Goal: Task Accomplishment & Management: Manage account settings

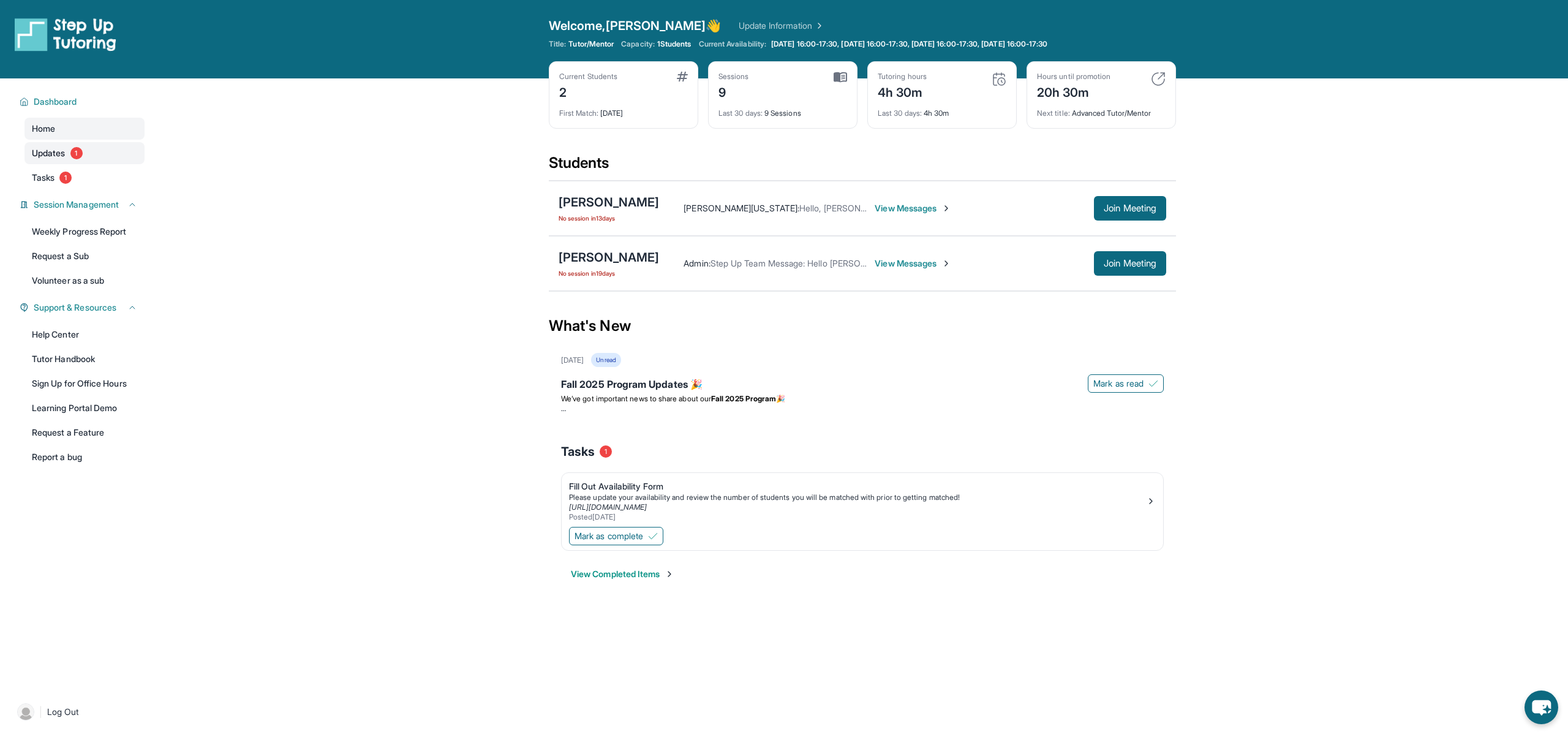
click at [88, 159] on link "Updates 1" at bounding box center [85, 153] width 120 height 22
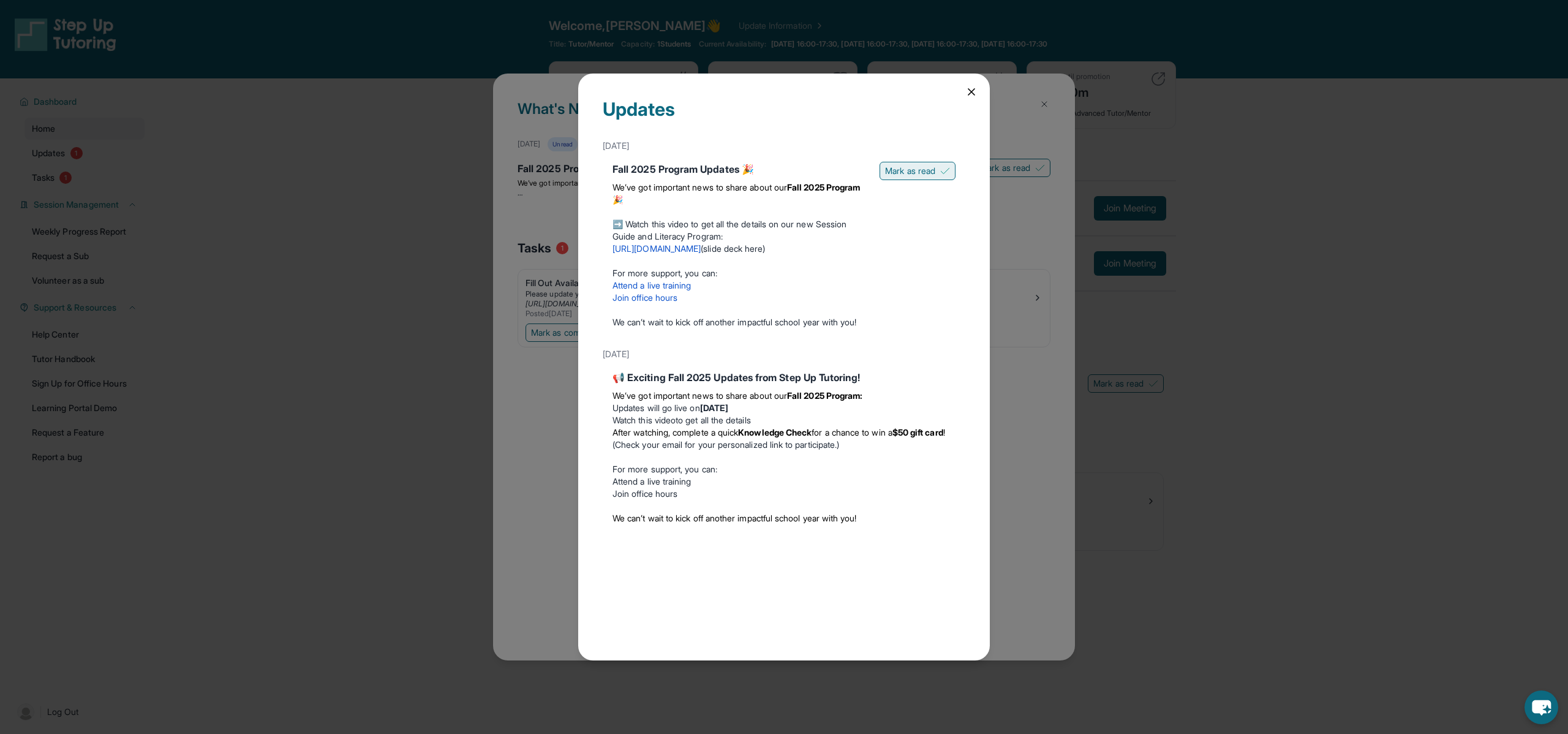
click at [916, 171] on span "Mark as read" at bounding box center [910, 171] width 50 height 12
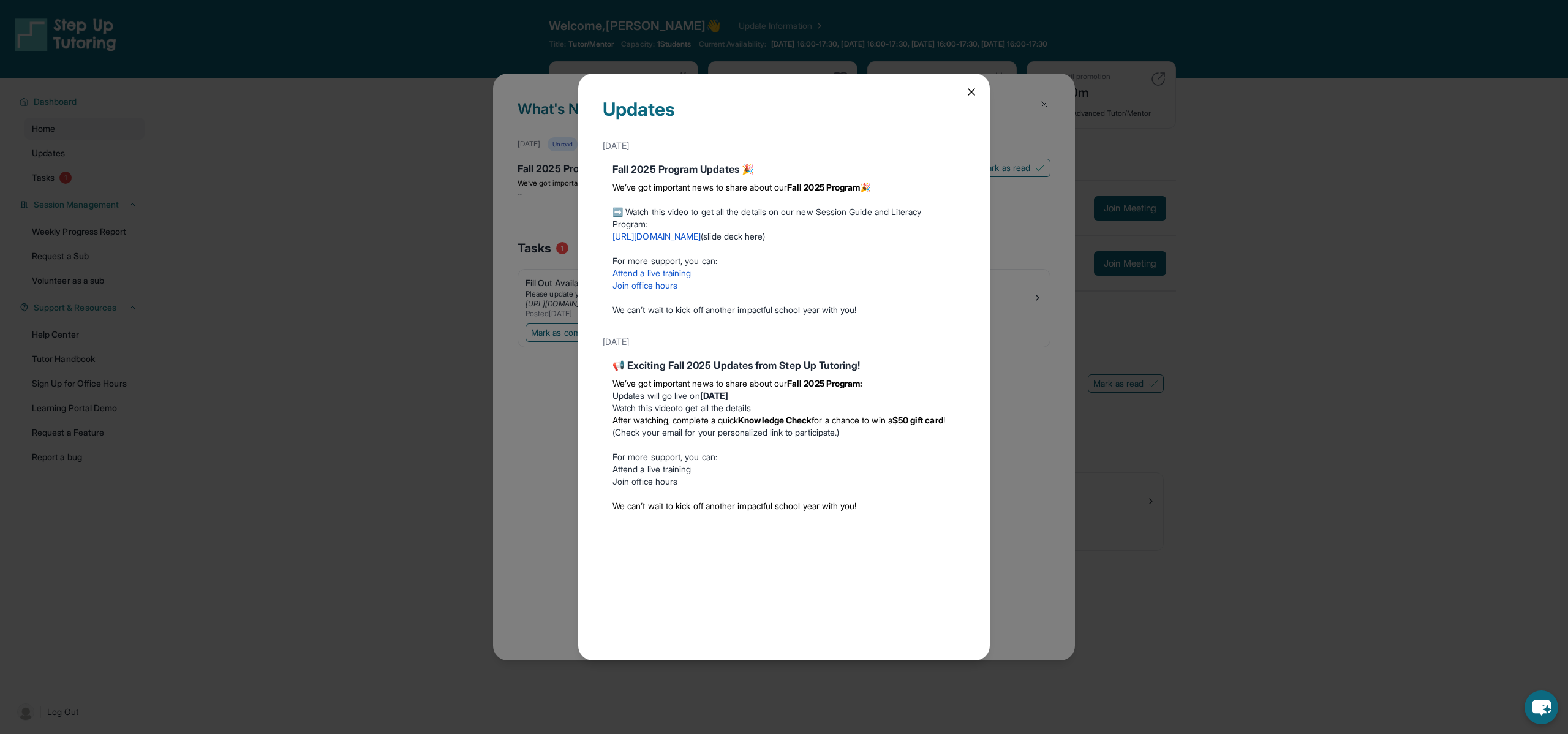
click at [972, 91] on icon at bounding box center [972, 92] width 6 height 6
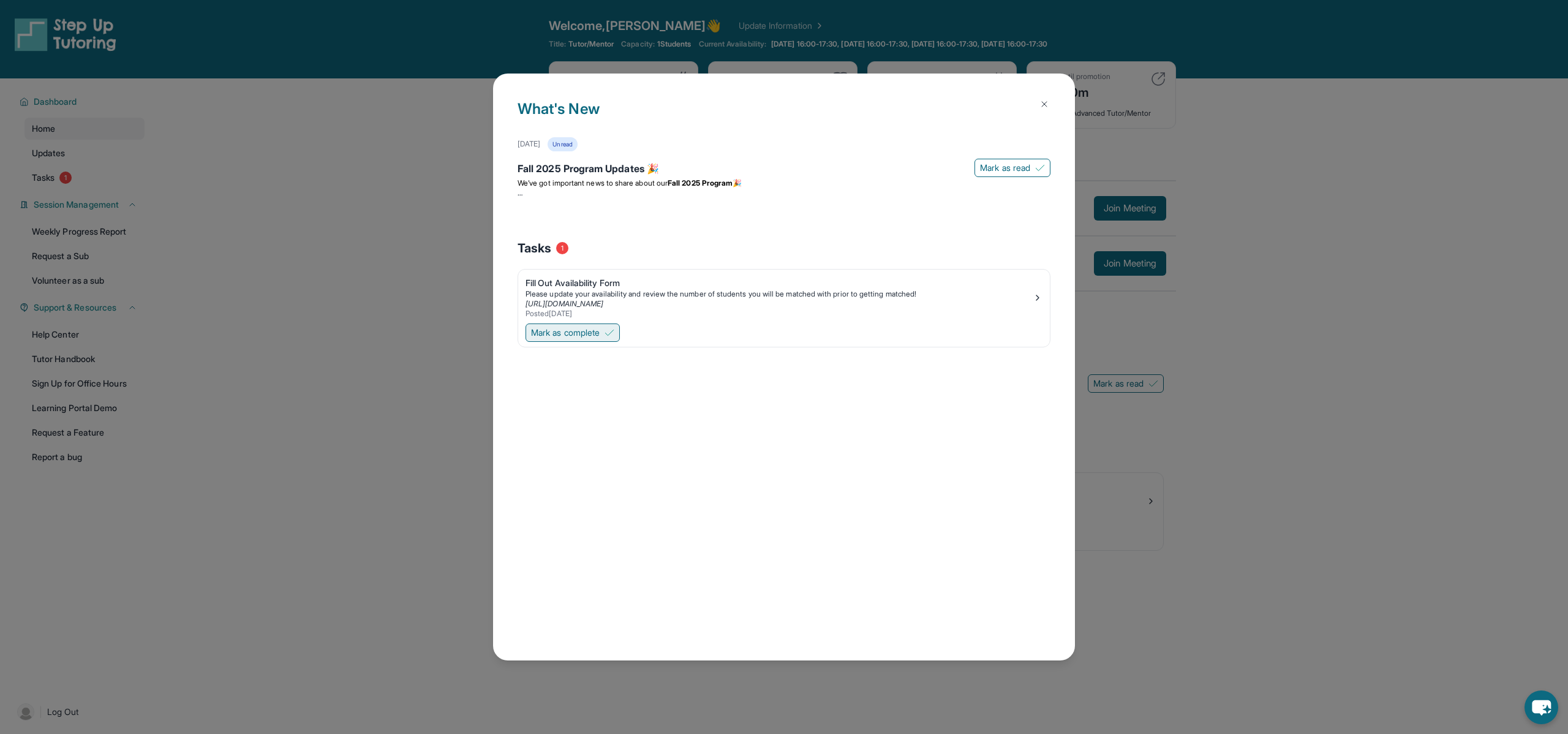
click at [606, 337] on button "Mark as complete" at bounding box center [573, 333] width 95 height 19
click at [1045, 104] on img at bounding box center [1044, 104] width 10 height 10
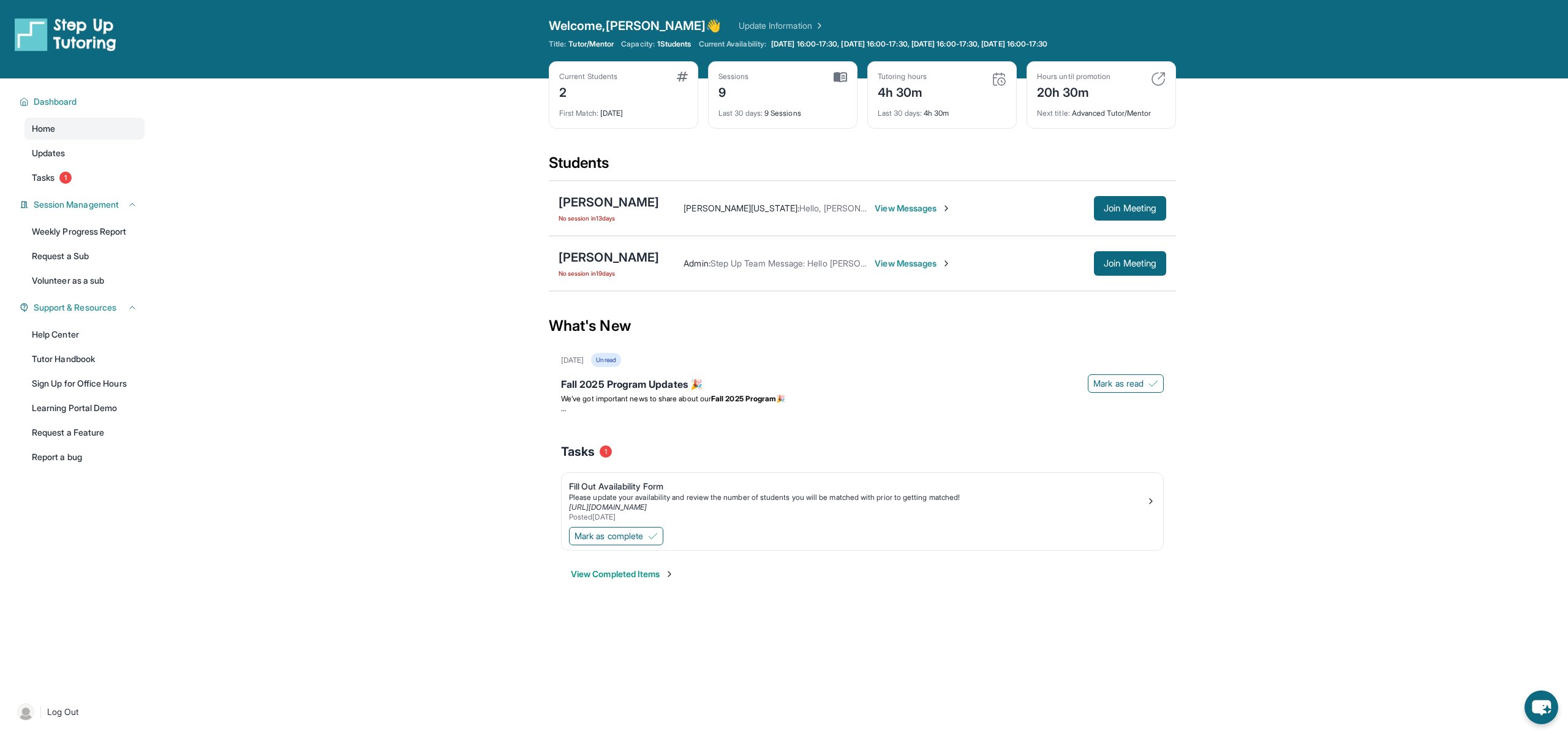
click at [739, 26] on link "Update Information" at bounding box center [782, 26] width 86 height 12
click at [886, 211] on span "View Messages" at bounding box center [913, 209] width 77 height 12
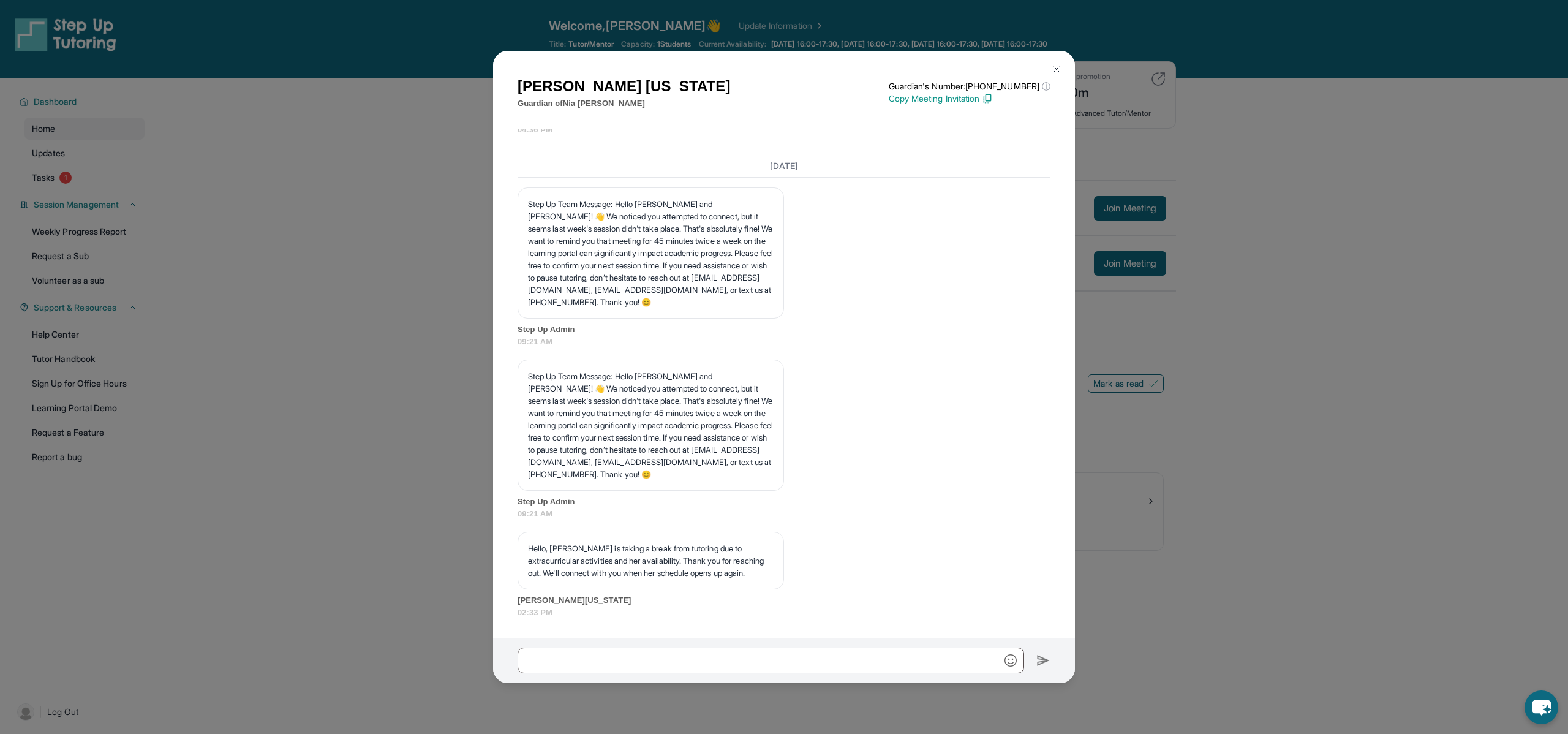
scroll to position [7794, 0]
click at [648, 663] on input "text" at bounding box center [770, 660] width 506 height 26
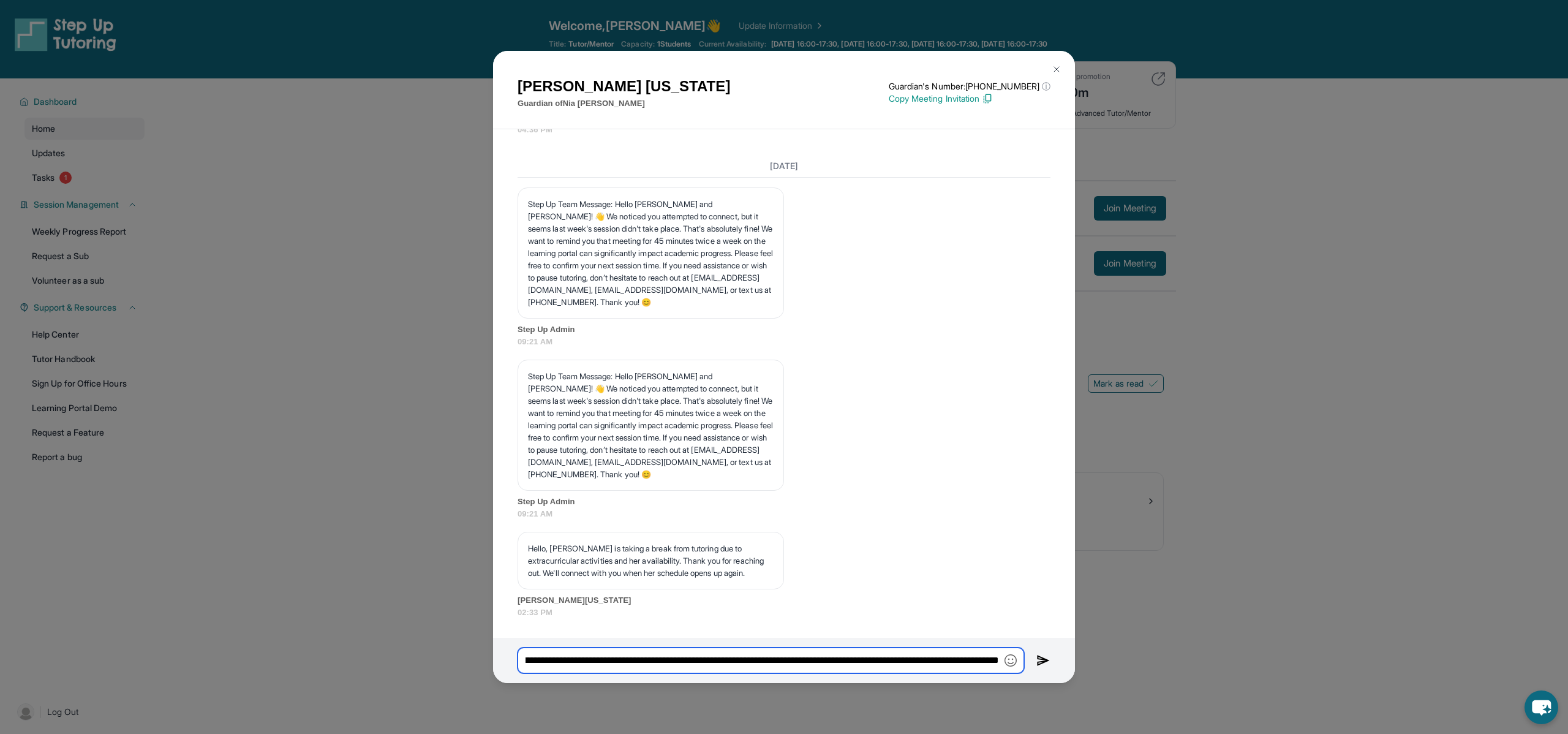
scroll to position [0, 187]
click at [971, 660] on input "**********" at bounding box center [770, 660] width 506 height 26
type input "**********"
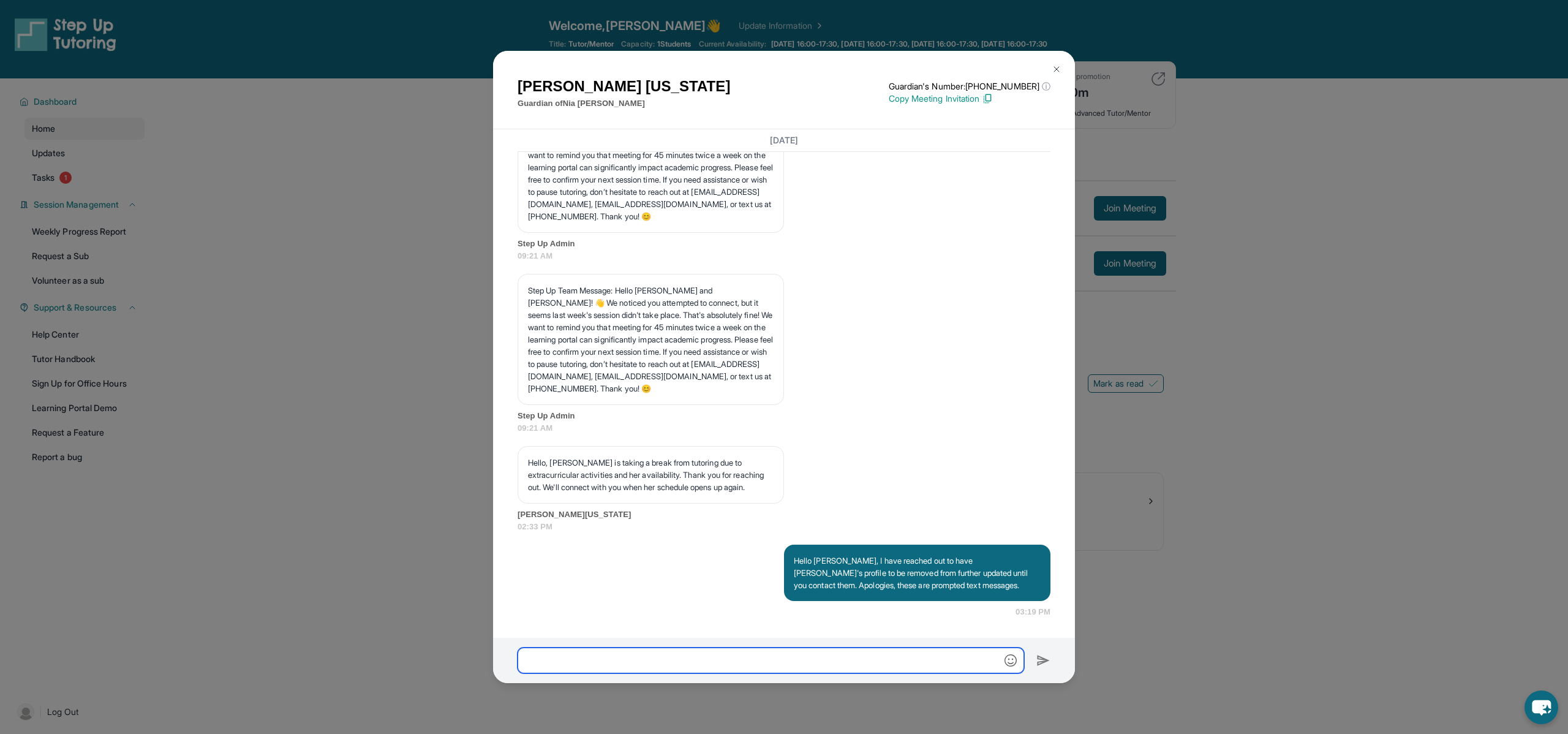
scroll to position [7878, 0]
click at [1056, 70] on img at bounding box center [1056, 69] width 10 height 10
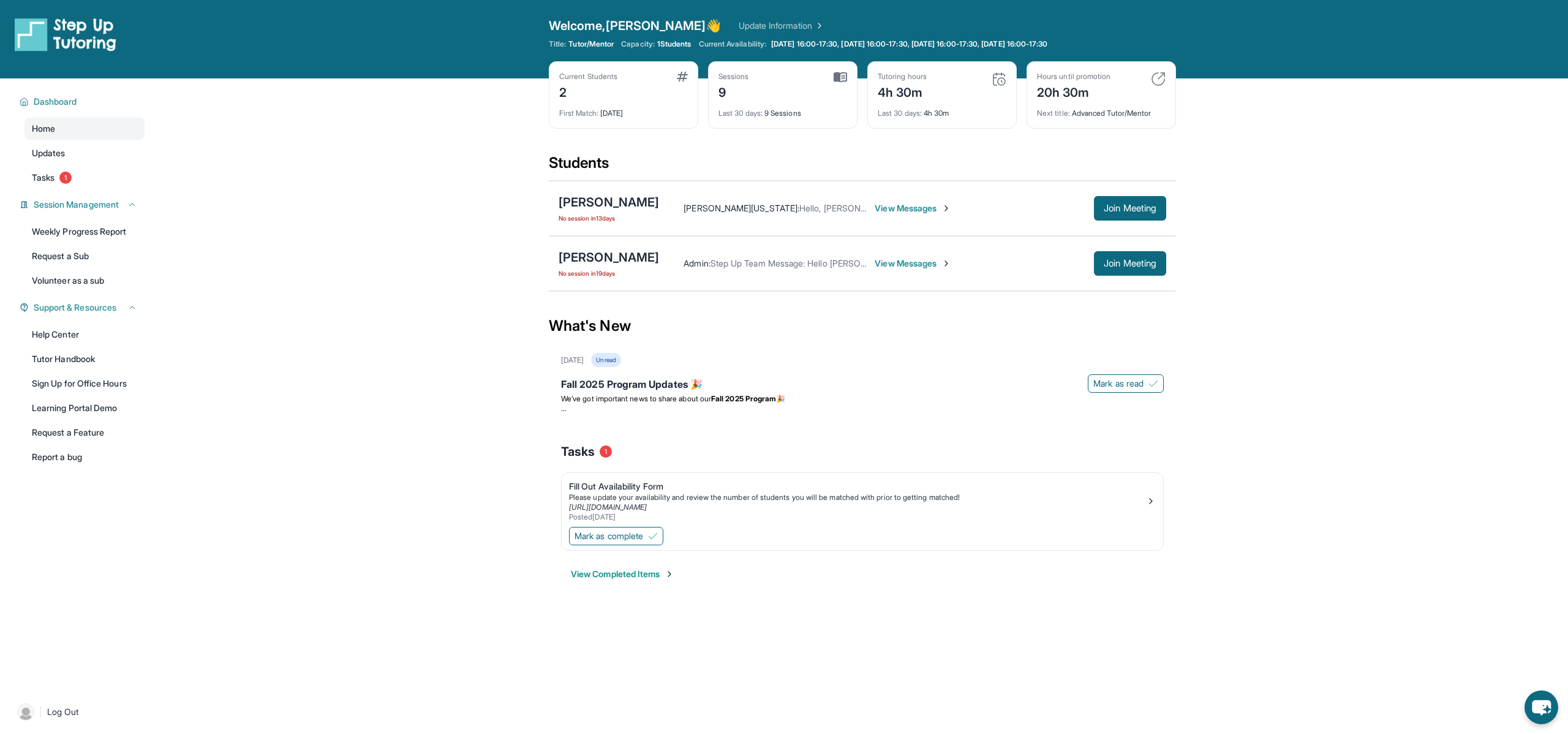
click at [929, 264] on span "View Messages" at bounding box center [913, 264] width 77 height 12
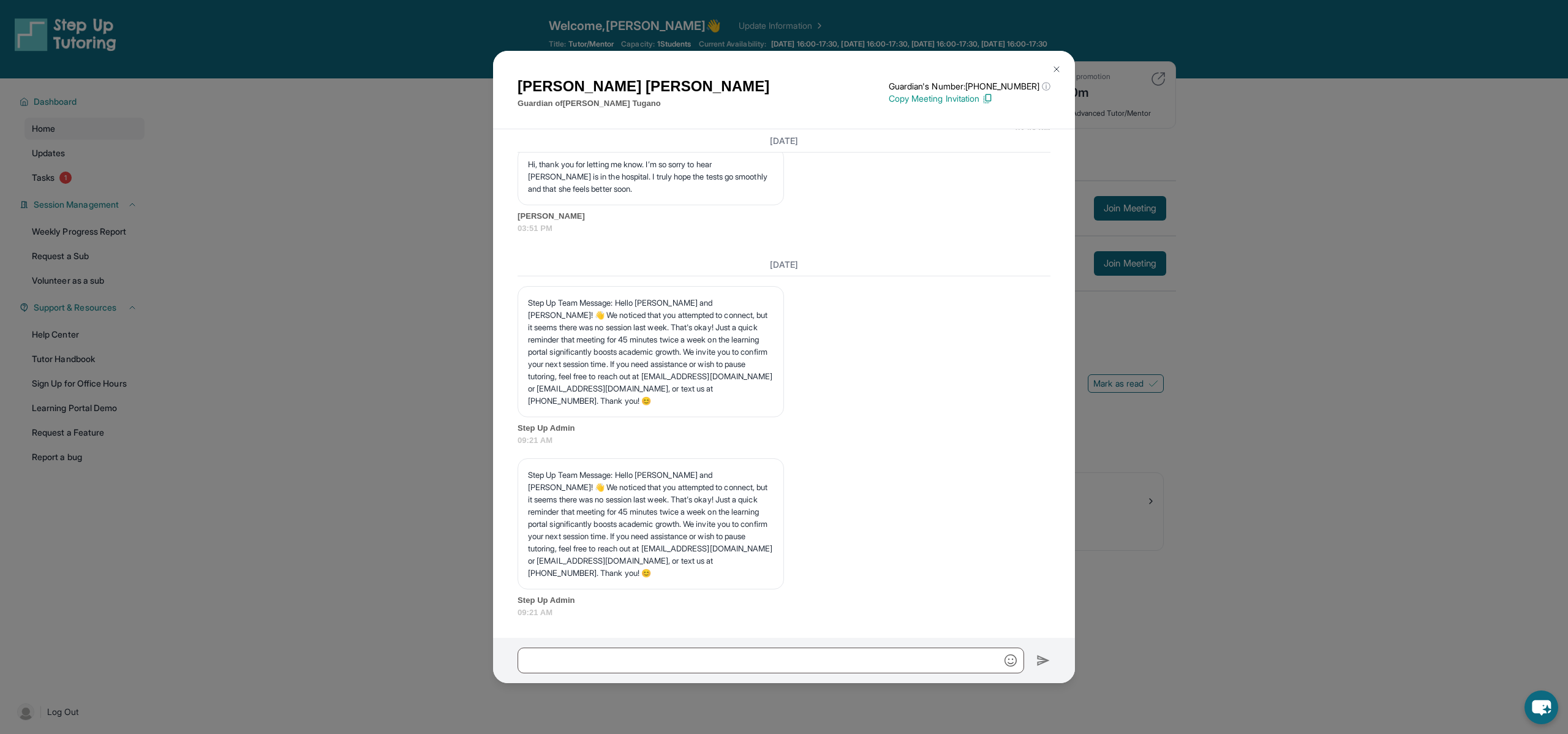
scroll to position [4274, 0]
click at [1059, 70] on img at bounding box center [1056, 69] width 10 height 10
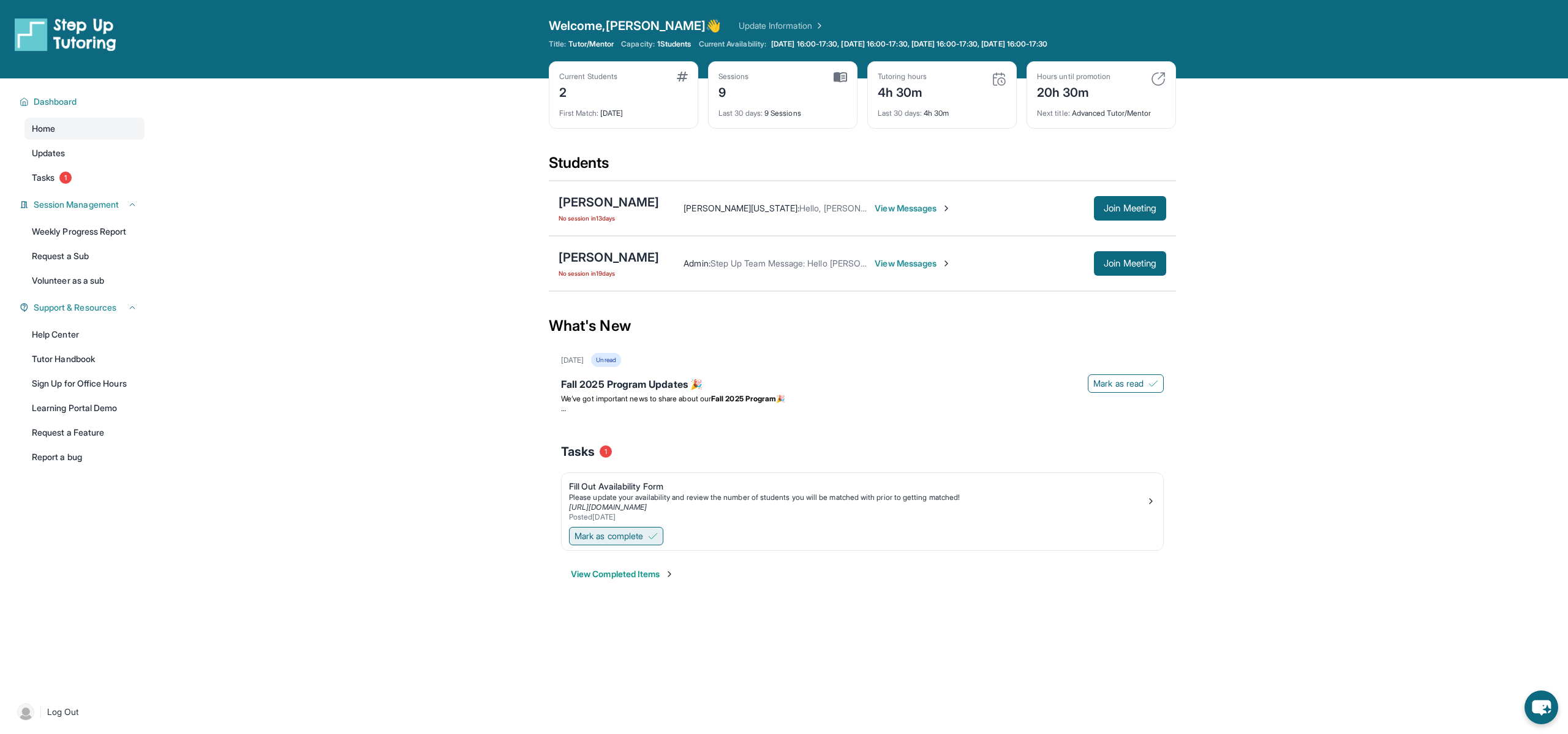
click at [625, 538] on span "Mark as complete" at bounding box center [609, 536] width 68 height 12
click at [36, 176] on span "Tasks" at bounding box center [43, 178] width 22 height 12
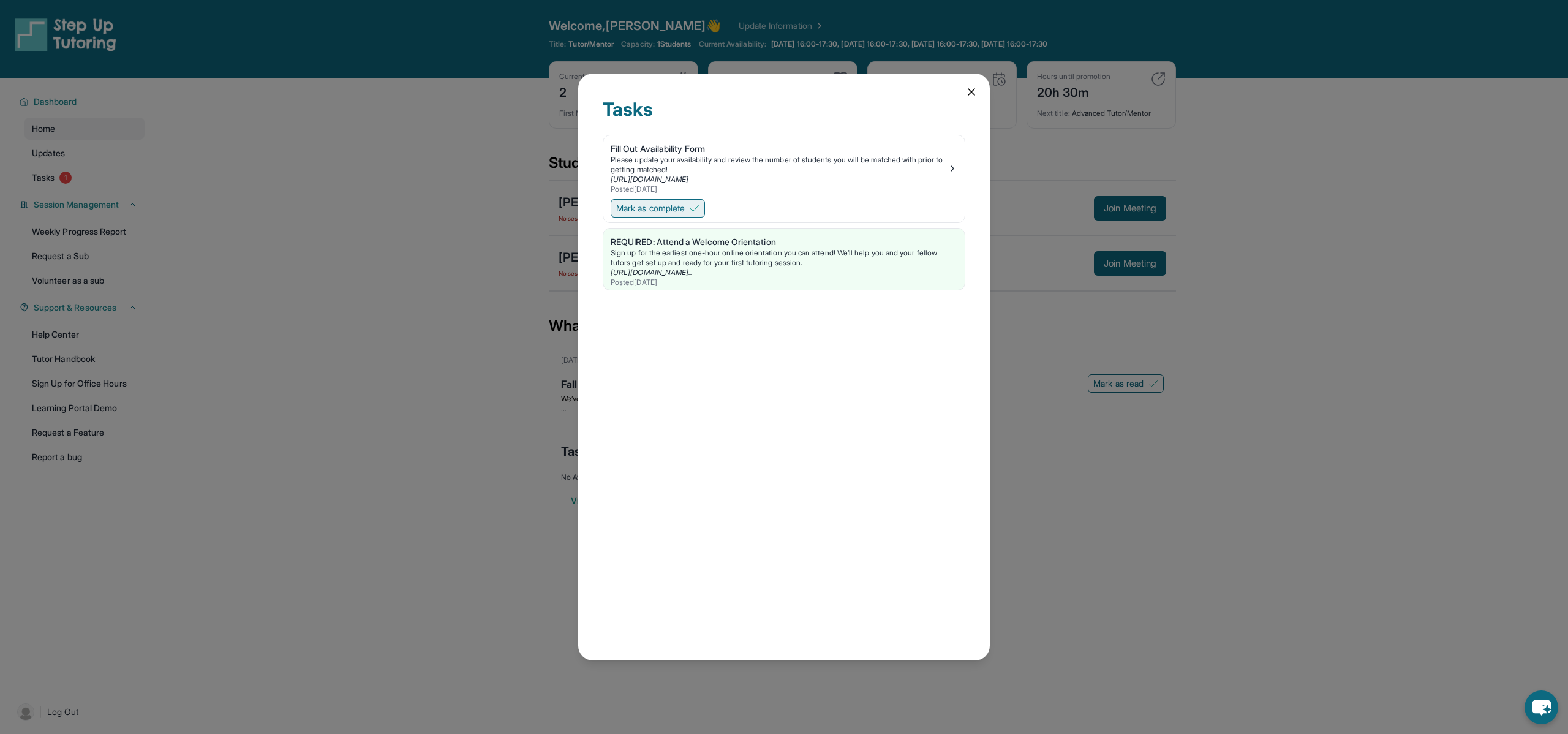
click at [671, 214] on span "Mark as complete" at bounding box center [651, 209] width 68 height 12
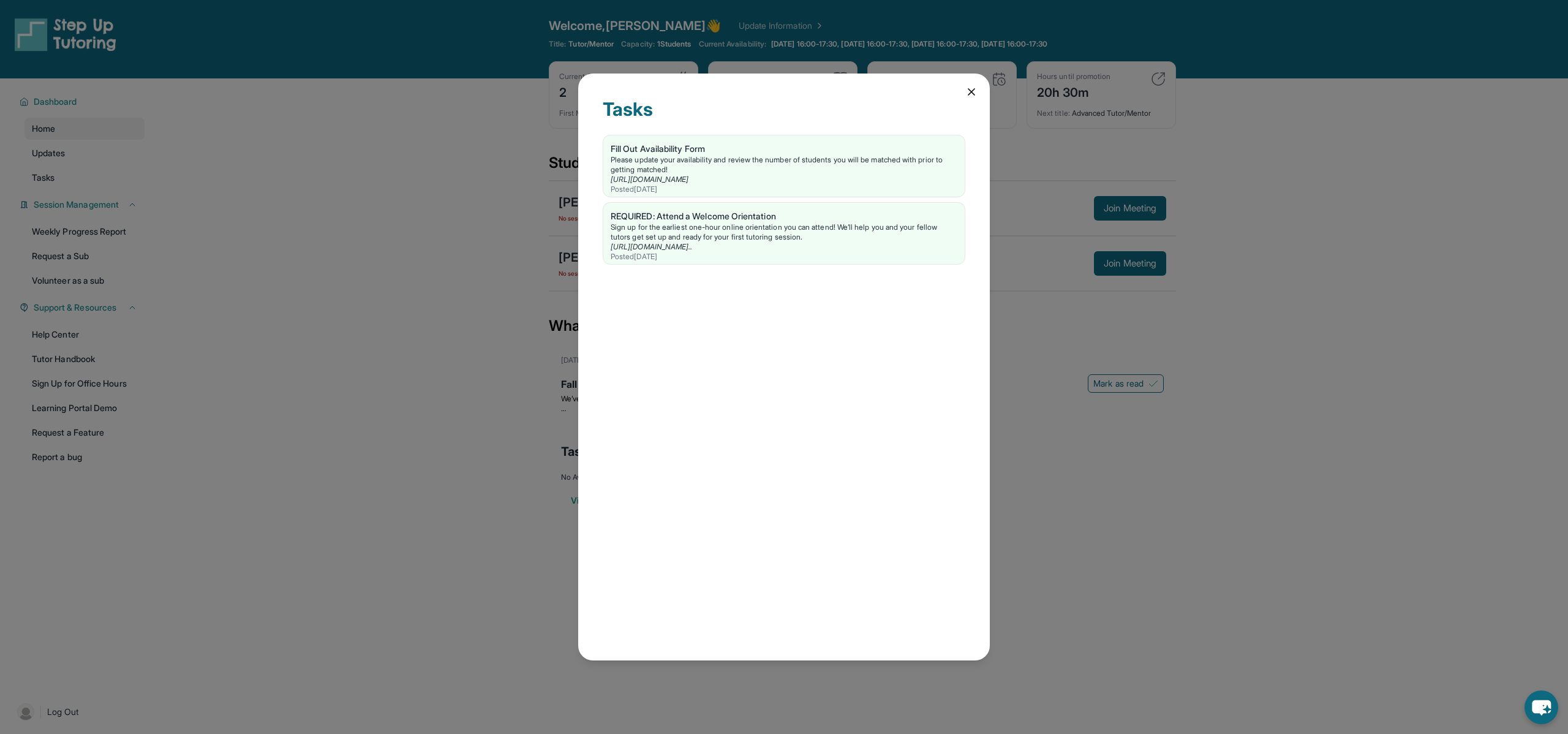
click at [975, 91] on icon at bounding box center [972, 92] width 12 height 12
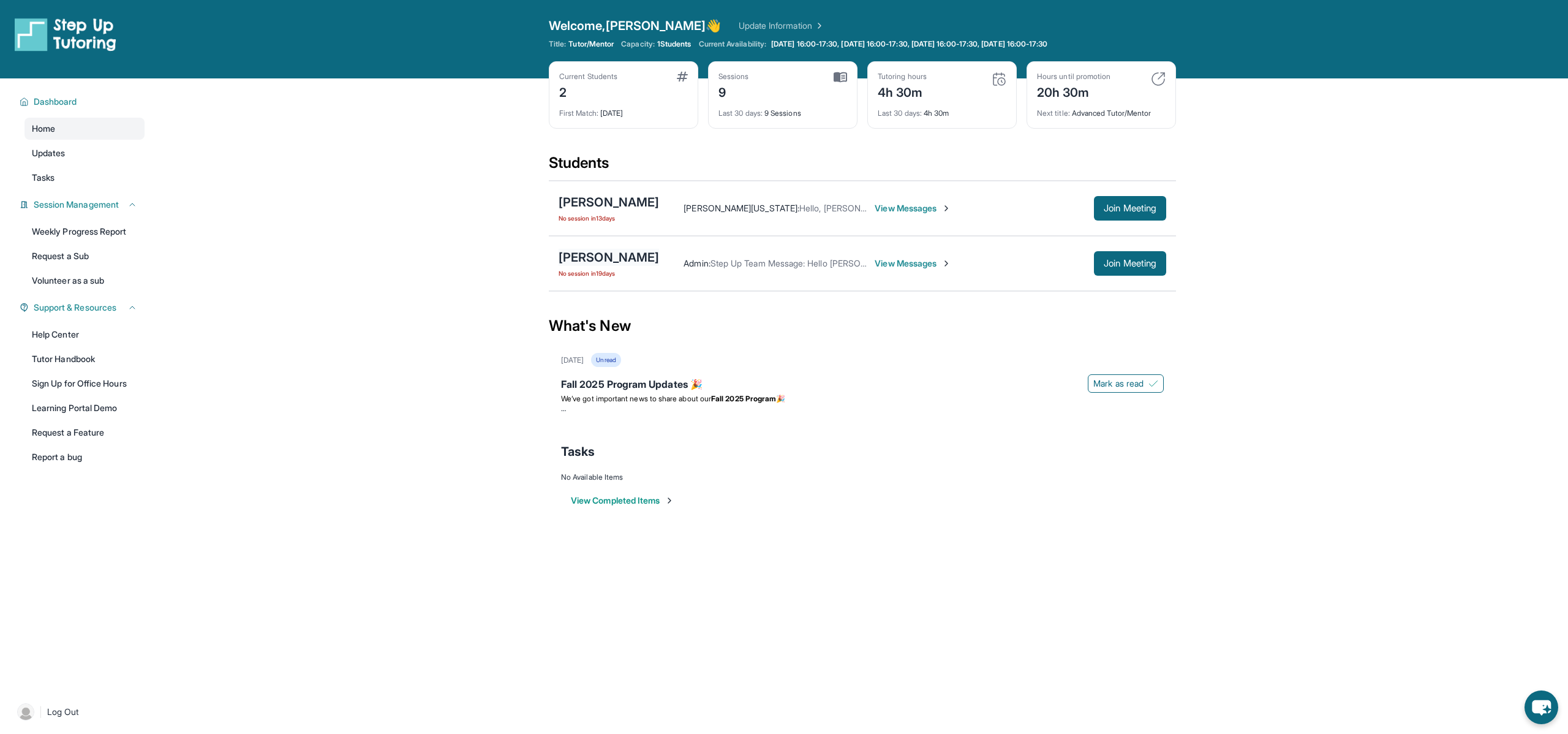
click at [579, 259] on div "[PERSON_NAME]" at bounding box center [609, 258] width 101 height 17
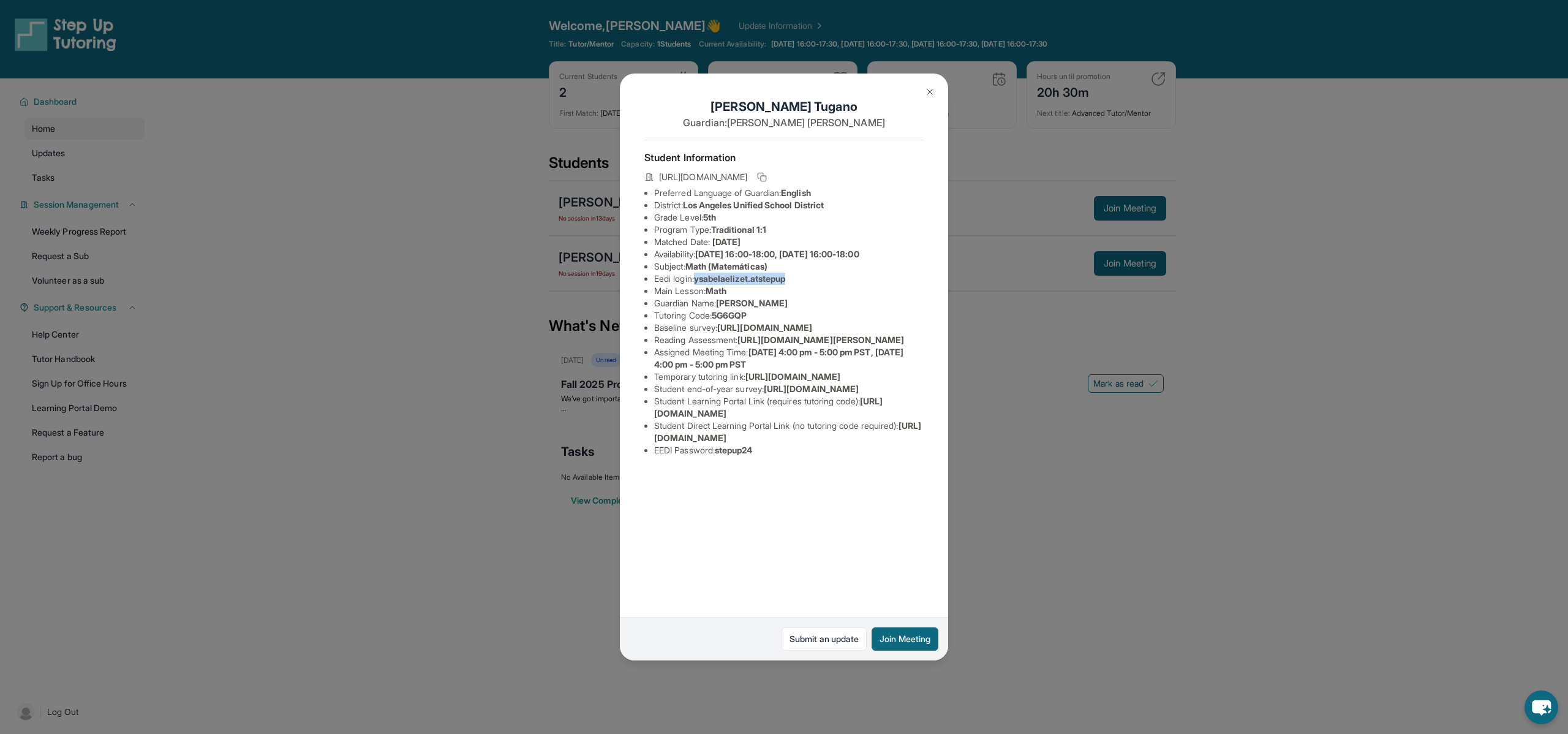
drag, startPoint x: 701, startPoint y: 280, endPoint x: 794, endPoint y: 284, distance: 93.1
click at [786, 284] on span "ysabelaelizet.atstepup" at bounding box center [740, 278] width 92 height 10
copy span "ysabelaelizet.atstepup"
click at [928, 89] on img at bounding box center [930, 92] width 10 height 10
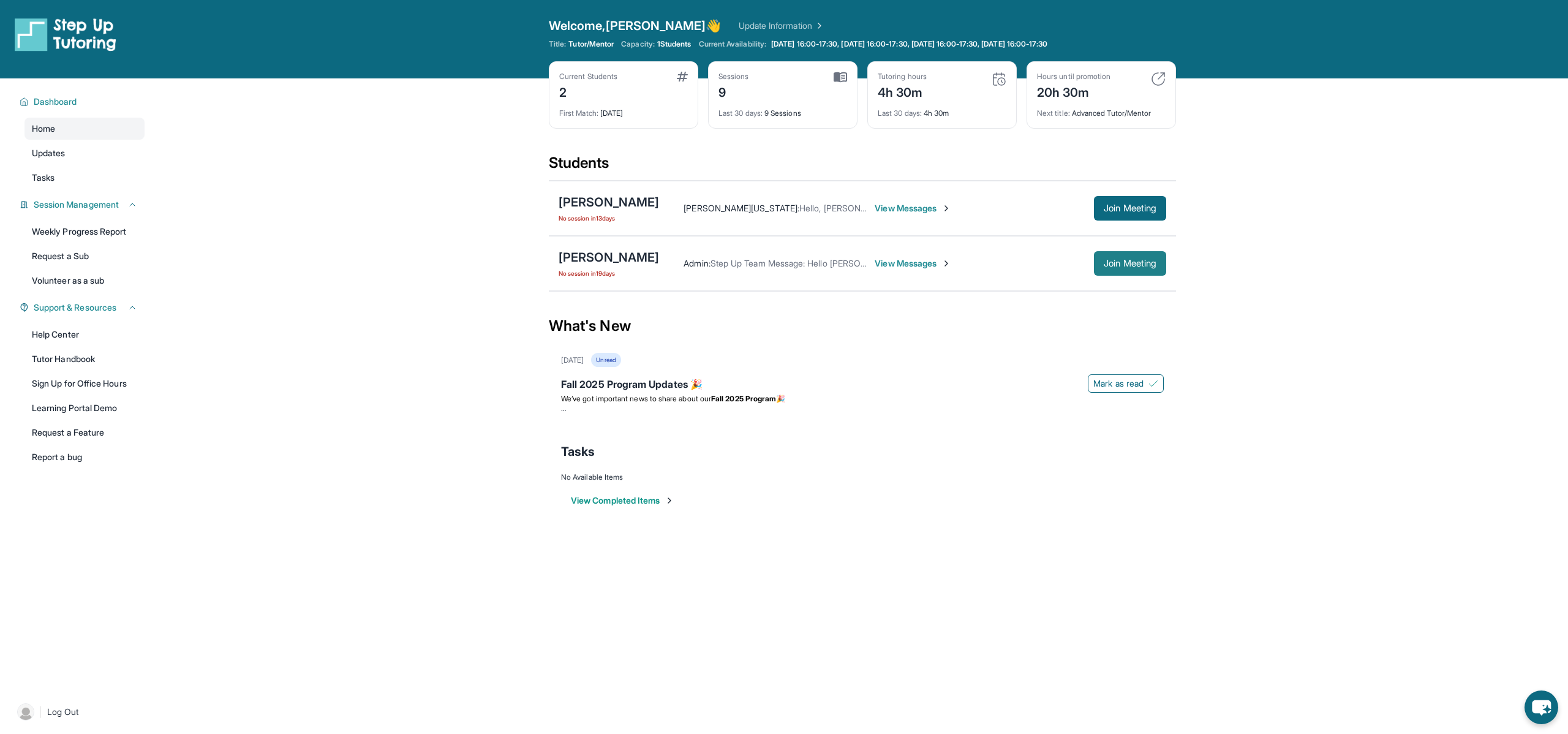
click at [1141, 261] on span "Join Meeting" at bounding box center [1130, 263] width 53 height 7
click at [1128, 267] on span "Join Meeting" at bounding box center [1130, 263] width 53 height 7
